Goal: Information Seeking & Learning: Find specific fact

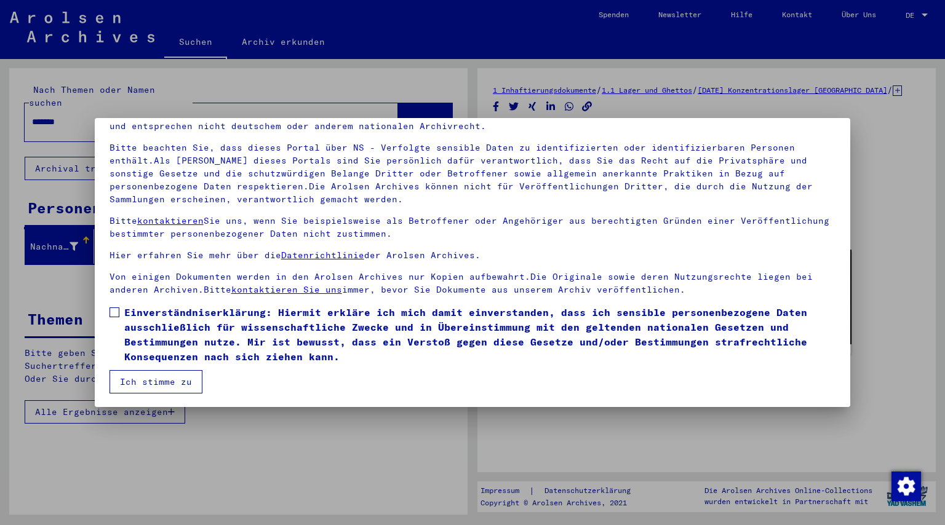
scroll to position [68, 0]
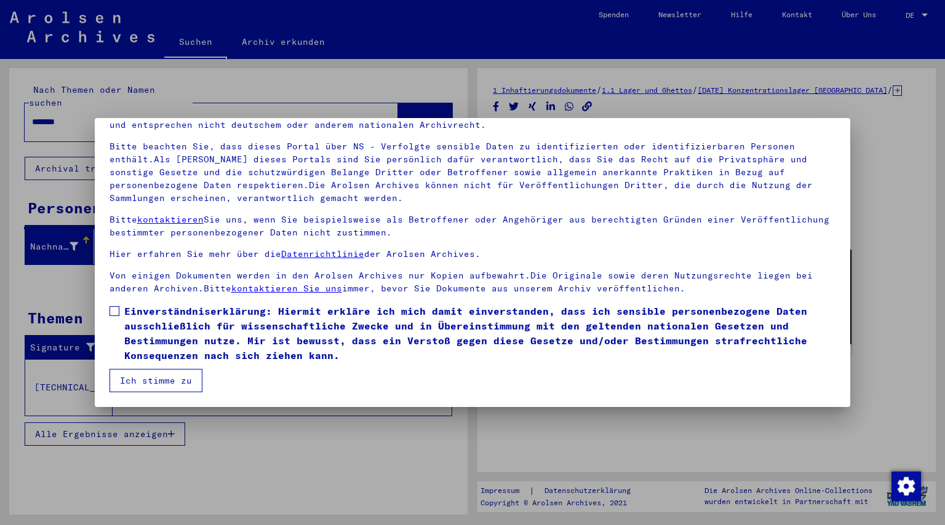
click at [220, 331] on span "Einverständniserklärung: Hiermit erkläre ich mich damit einverstanden, dass ich…" at bounding box center [480, 333] width 712 height 59
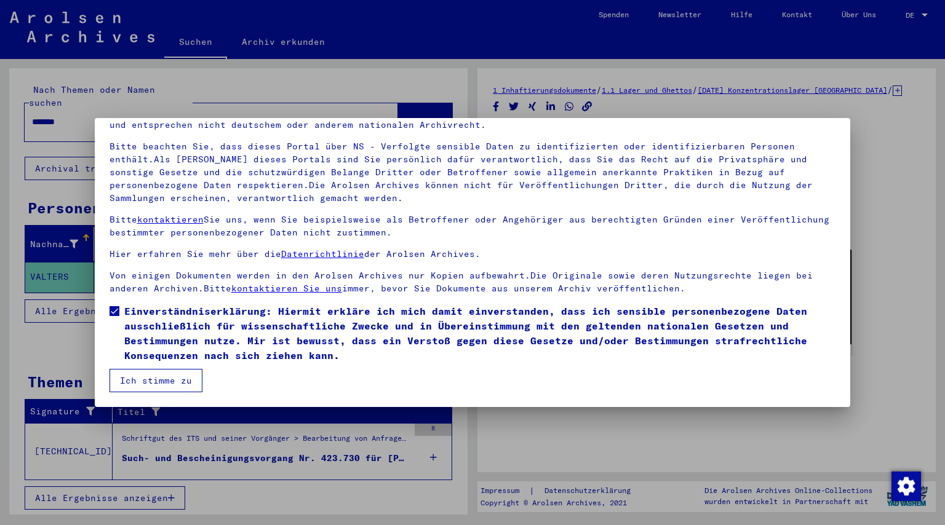
click at [153, 375] on button "Ich stimme zu" at bounding box center [156, 380] width 93 height 23
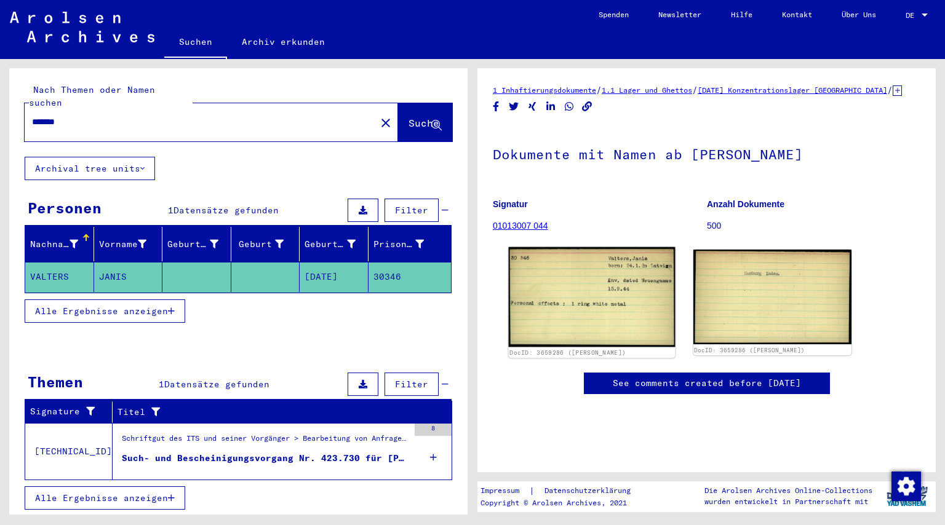
click at [618, 289] on img at bounding box center [592, 297] width 166 height 100
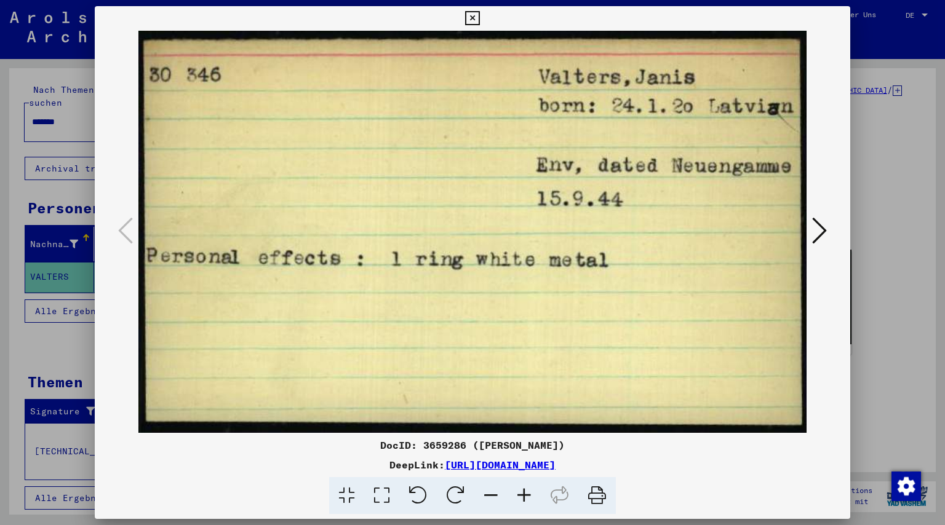
click at [871, 153] on div at bounding box center [472, 262] width 945 height 525
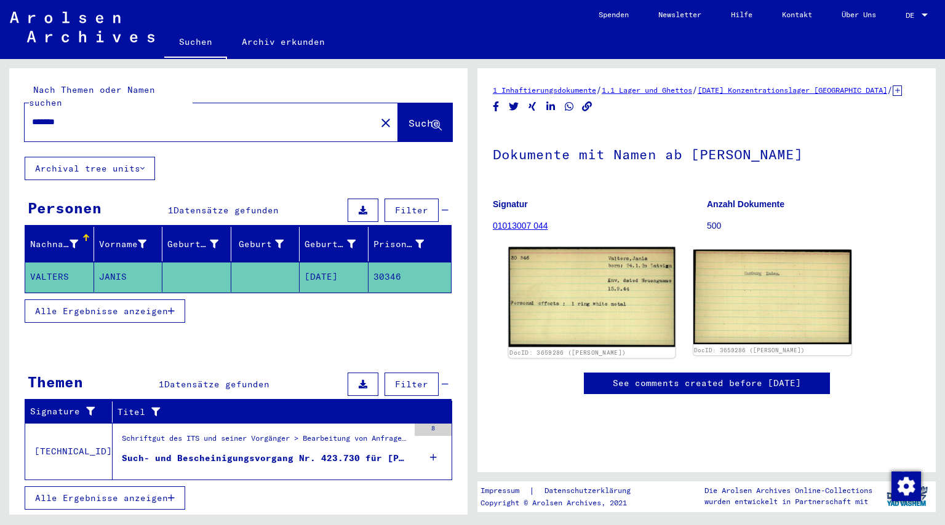
click at [616, 334] on img at bounding box center [592, 297] width 166 height 100
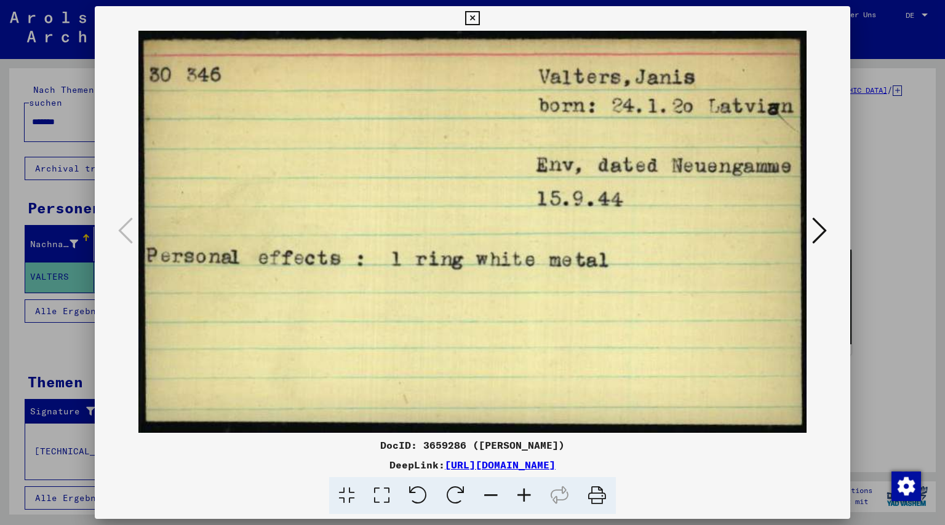
click at [855, 180] on div at bounding box center [472, 262] width 945 height 525
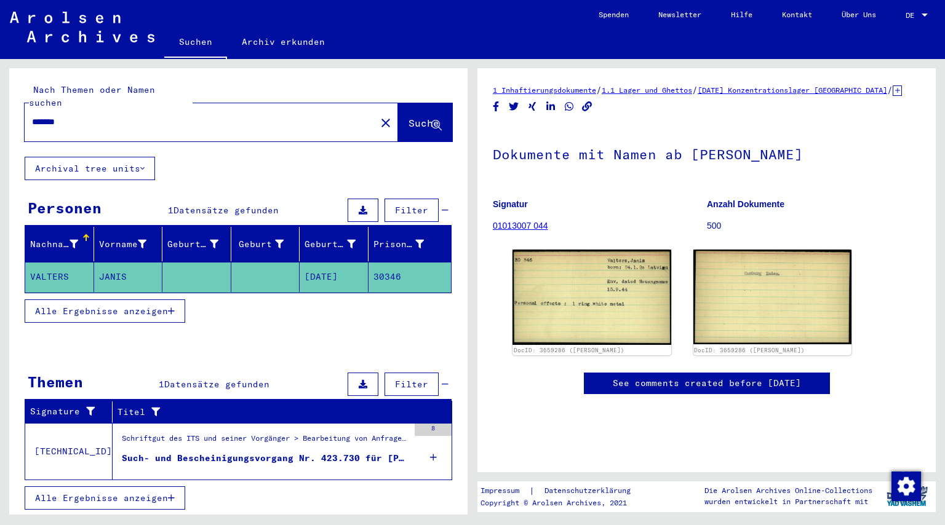
drag, startPoint x: 154, startPoint y: 106, endPoint x: -39, endPoint y: 103, distance: 193.2
click at [0, 103] on html "Suchen Archiv erkunden Spenden Newsletter Hilfe Kontakt Über Uns Suchen Archiv …" at bounding box center [472, 262] width 945 height 525
type input "**********"
